Goal: Find specific page/section: Find specific page/section

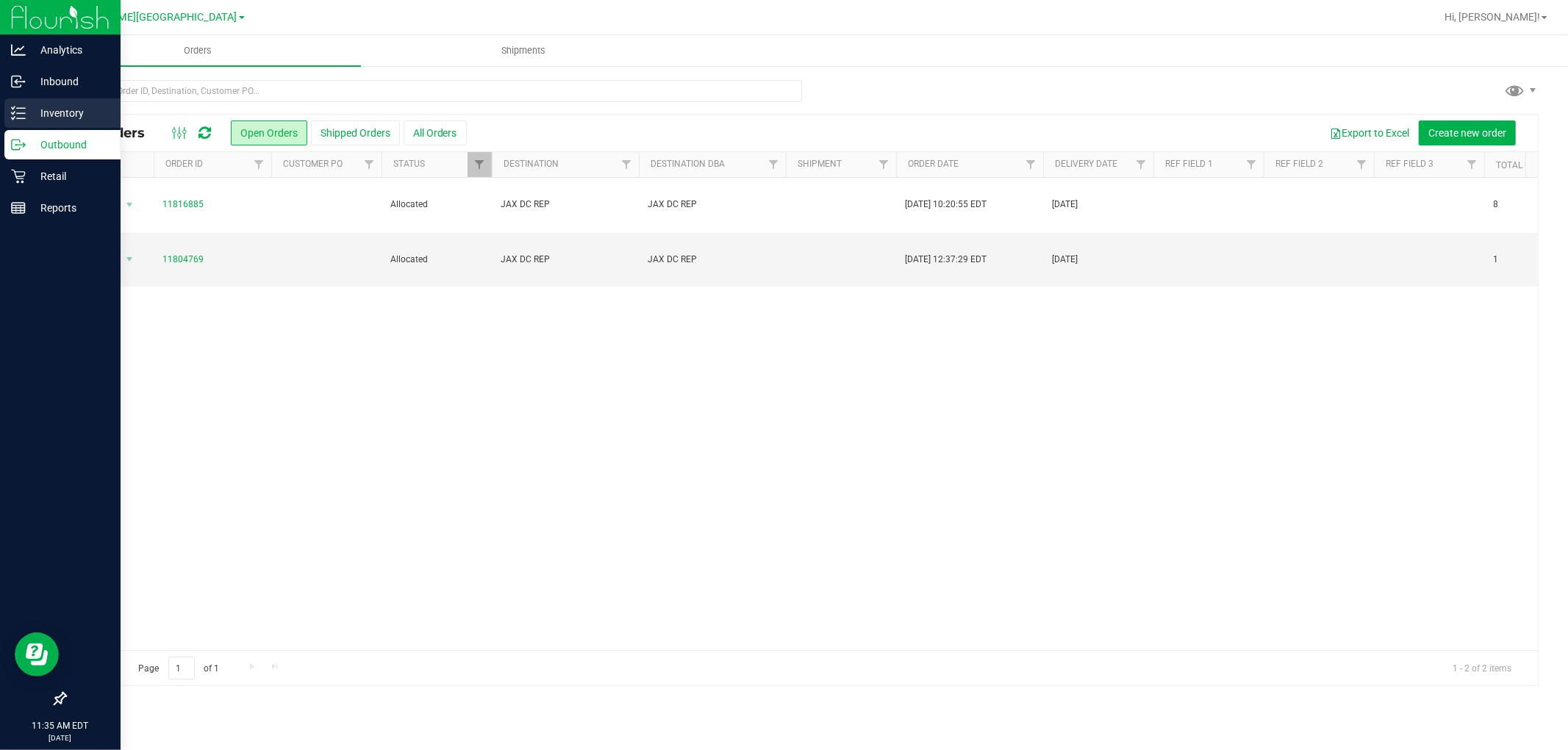
click at [68, 118] on p "Inventory" at bounding box center [69, 113] width 88 height 17
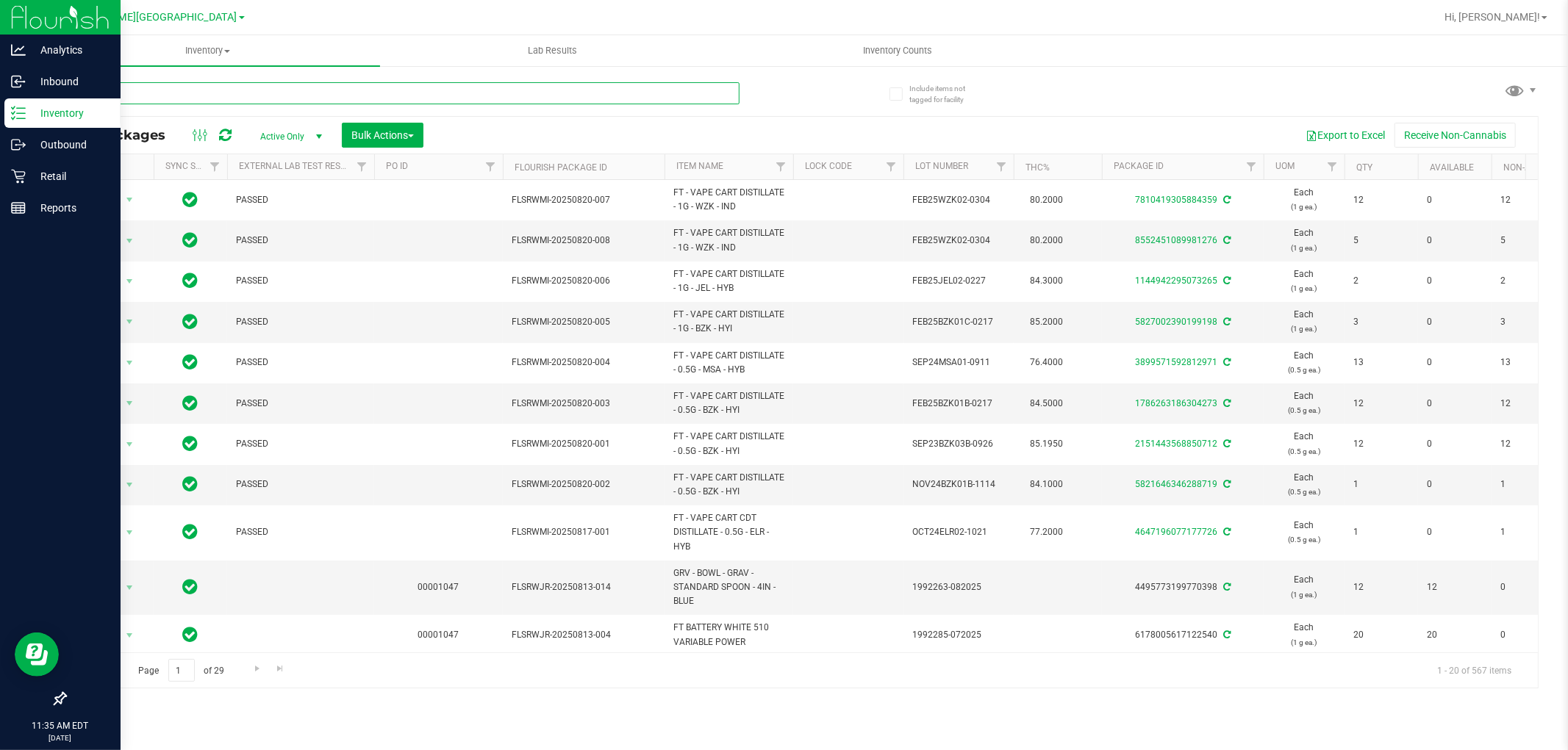
click at [259, 93] on input "text" at bounding box center [401, 92] width 674 height 22
type input "acg"
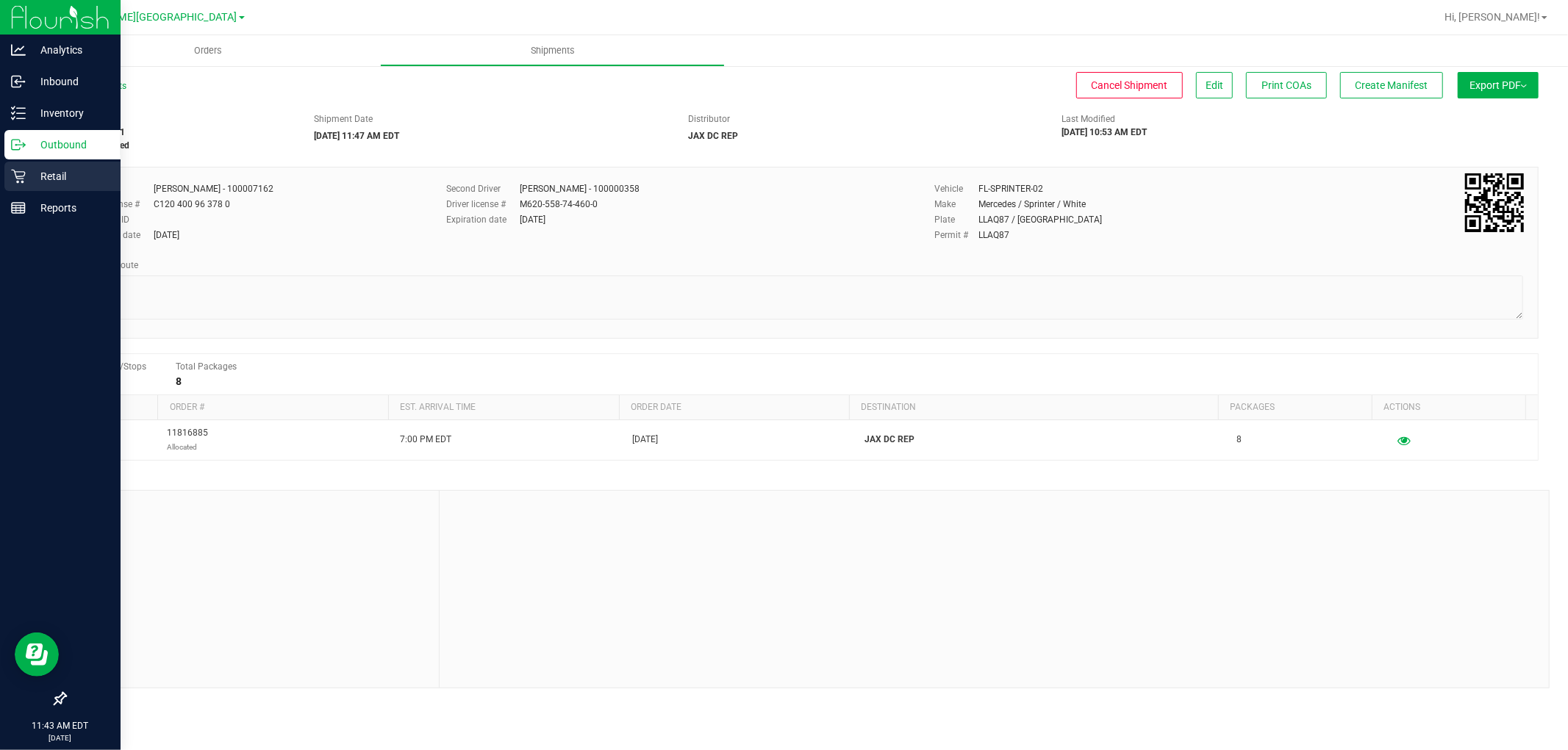
click at [65, 167] on p "Retail" at bounding box center [69, 176] width 88 height 17
